Goal: Task Accomplishment & Management: Manage account settings

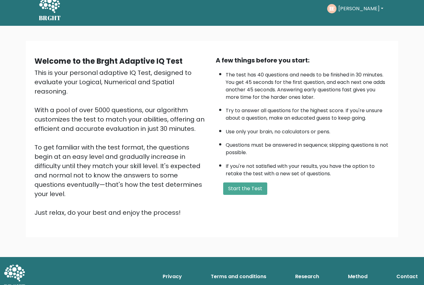
scroll to position [7, 0]
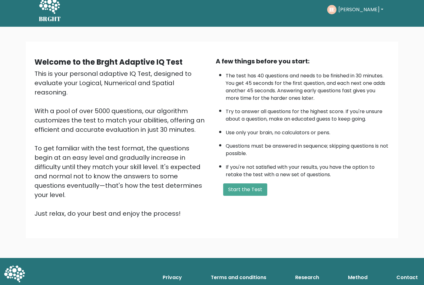
click at [335, 9] on text "IE" at bounding box center [331, 9] width 5 height 7
click at [335, 10] on text "IE" at bounding box center [331, 9] width 5 height 7
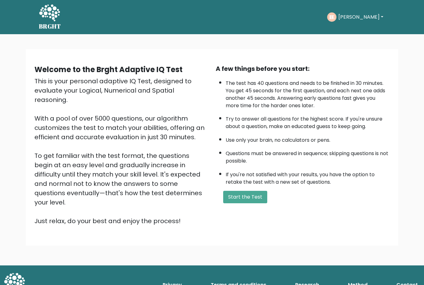
click at [335, 19] on text "IE" at bounding box center [331, 16] width 5 height 7
click at [335, 18] on text "IE" at bounding box center [331, 16] width 5 height 7
click at [353, 16] on button "Ihab" at bounding box center [361, 17] width 49 height 8
click at [346, 45] on link "Profile" at bounding box center [352, 46] width 49 height 10
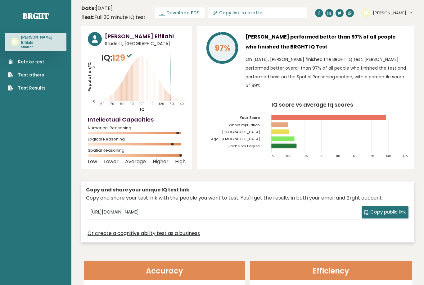
click at [14, 41] on text "IE" at bounding box center [14, 42] width 5 height 6
click at [10, 38] on div "IE Ihab Elfilahi Student" at bounding box center [36, 42] width 62 height 18
click at [15, 39] on text "IE" at bounding box center [14, 42] width 5 height 6
click at [380, 16] on button "Ihab" at bounding box center [392, 13] width 39 height 6
click at [386, 51] on link "Logout" at bounding box center [389, 48] width 32 height 9
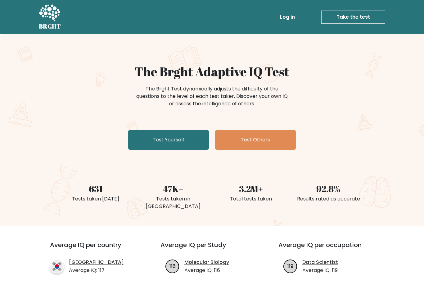
click at [291, 19] on link "Log in" at bounding box center [288, 17] width 20 height 12
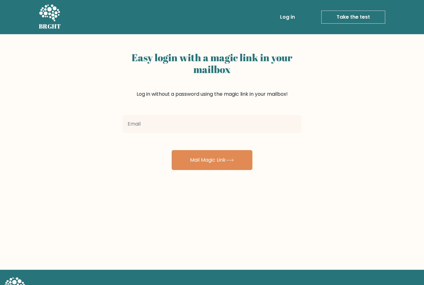
click at [246, 130] on input "email" at bounding box center [212, 123] width 179 height 17
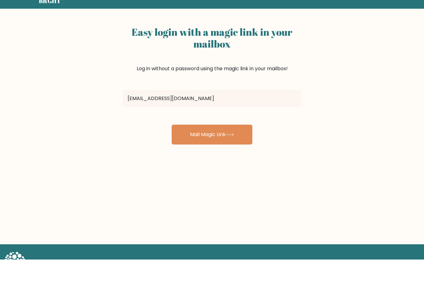
type input "ihaabihaab27@gmail.com"
click at [234, 158] on icon at bounding box center [230, 159] width 8 height 3
